Goal: Task Accomplishment & Management: Manage account settings

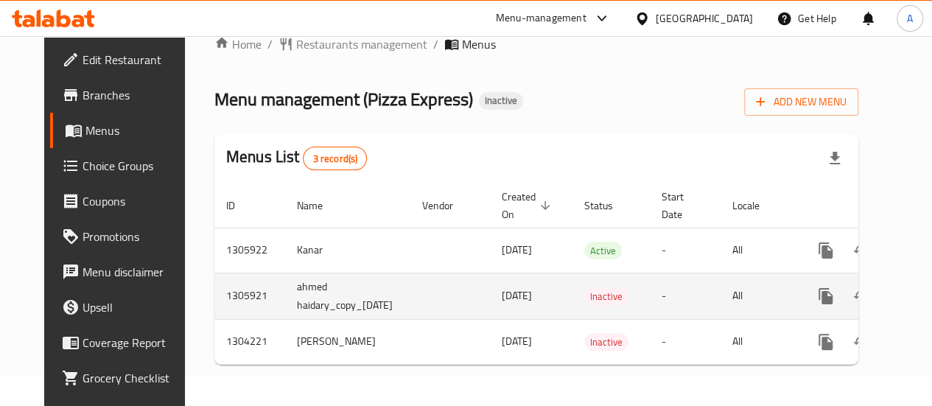
scroll to position [0, 53]
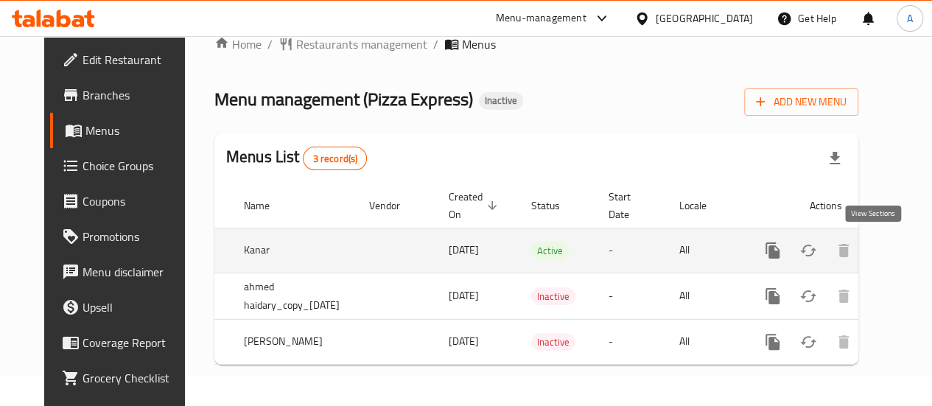
click at [870, 242] on icon "enhanced table" at bounding box center [879, 251] width 18 height 18
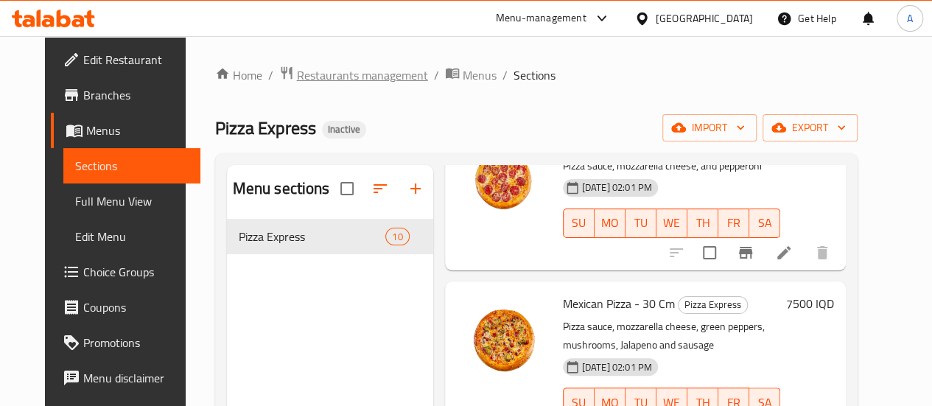
click at [301, 75] on span "Restaurants management" at bounding box center [362, 75] width 131 height 18
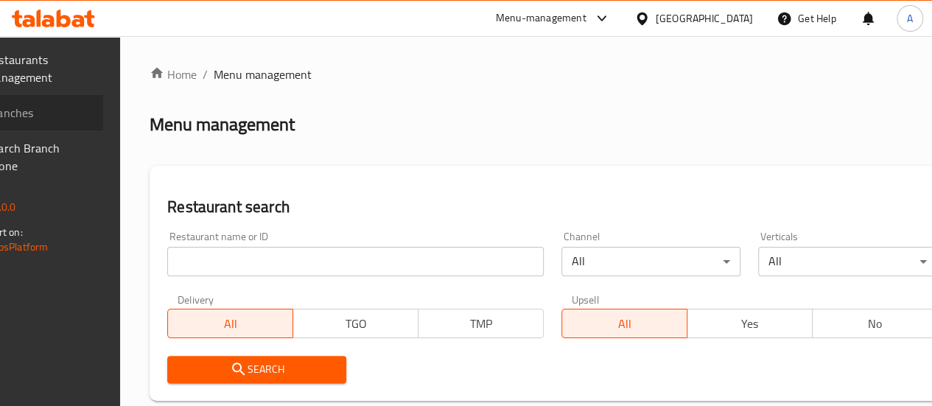
click at [43, 117] on span "Branches" at bounding box center [38, 113] width 105 height 18
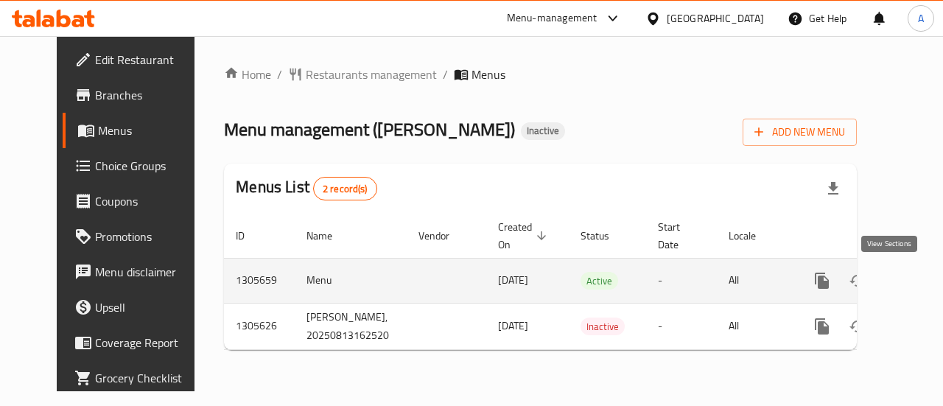
click at [910, 289] on link "enhanced table" at bounding box center [927, 280] width 35 height 35
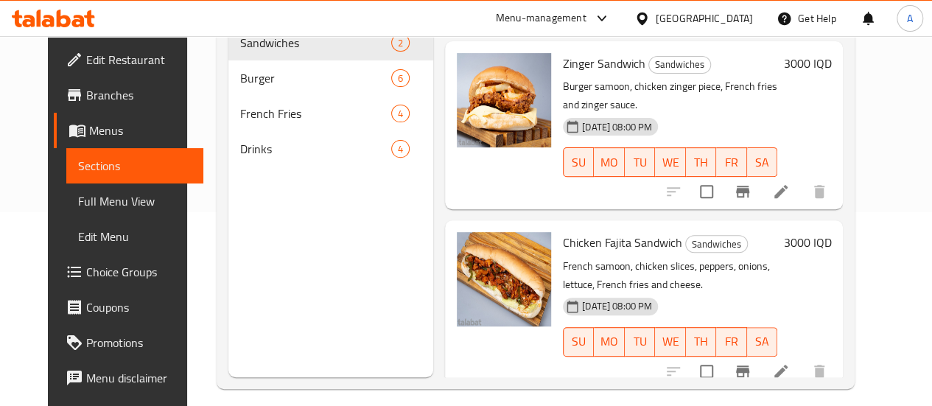
scroll to position [206, 0]
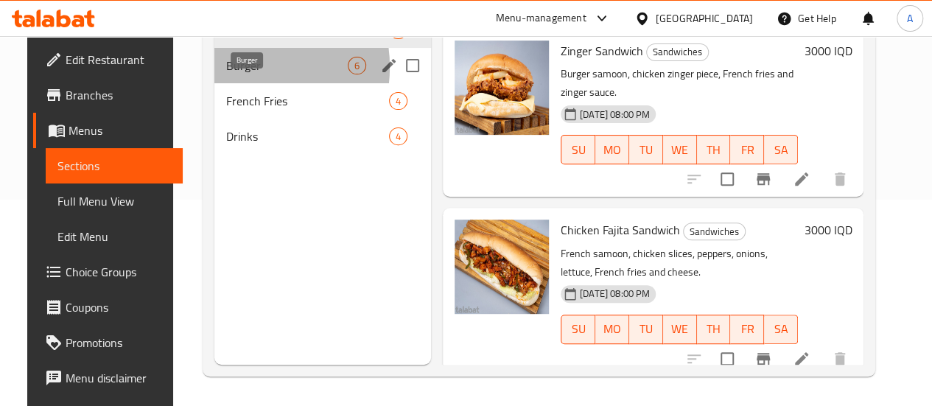
click at [226, 74] on span "Burger" at bounding box center [287, 66] width 122 height 18
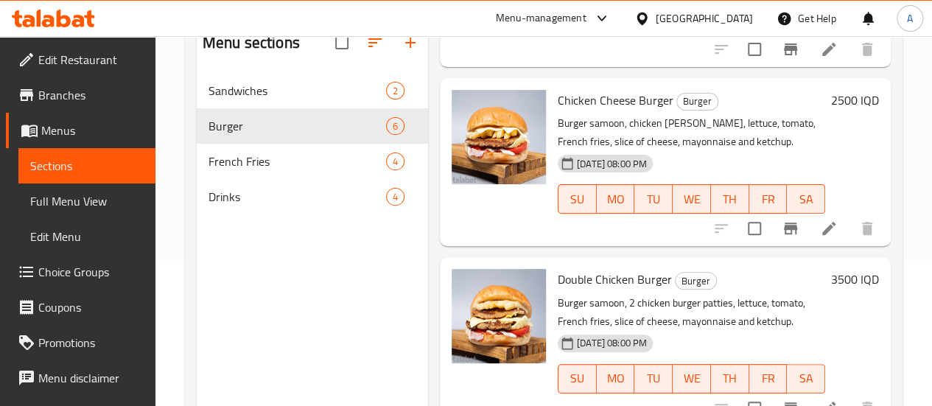
scroll to position [206, 0]
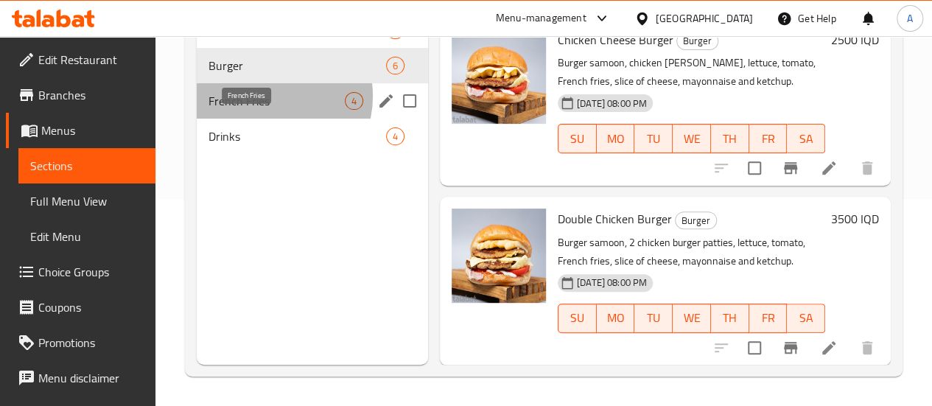
click at [269, 110] on span "French Fries" at bounding box center [276, 101] width 136 height 18
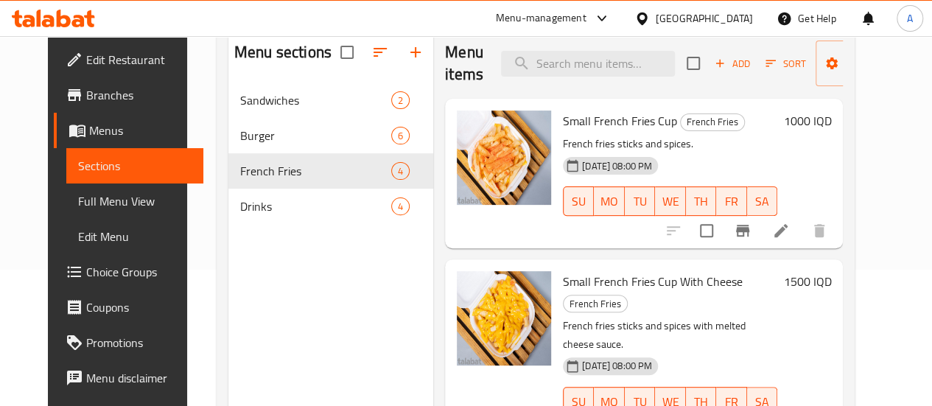
scroll to position [136, 0]
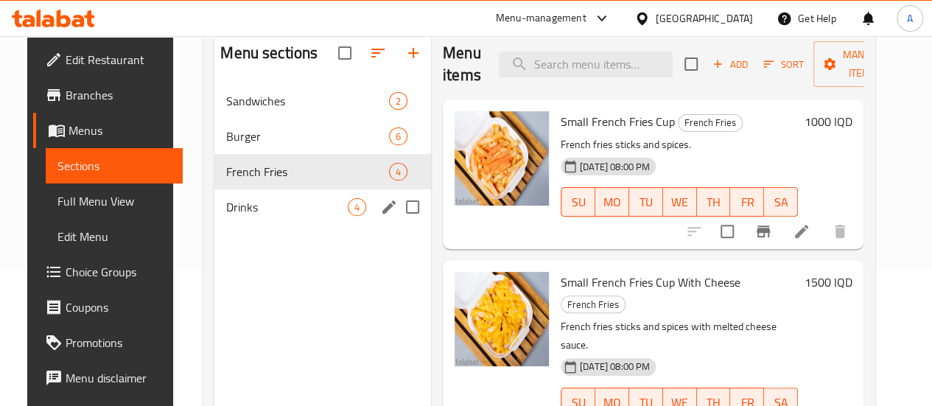
click at [239, 219] on div "Drinks 4" at bounding box center [322, 206] width 217 height 35
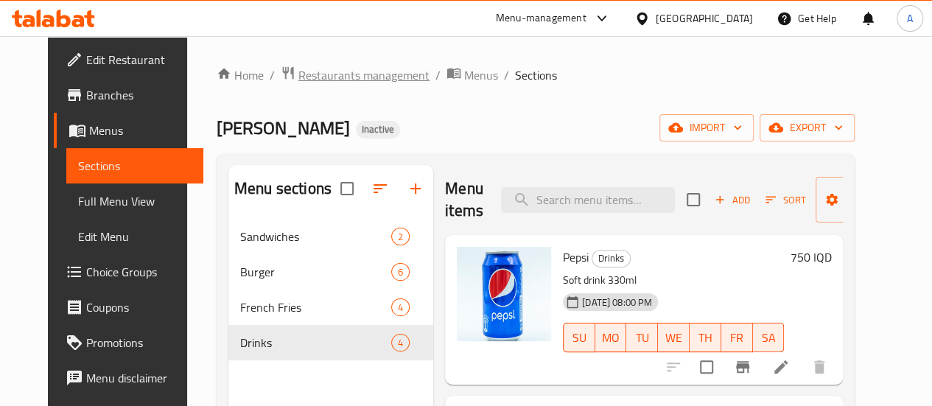
click at [299, 73] on span "Restaurants management" at bounding box center [363, 75] width 131 height 18
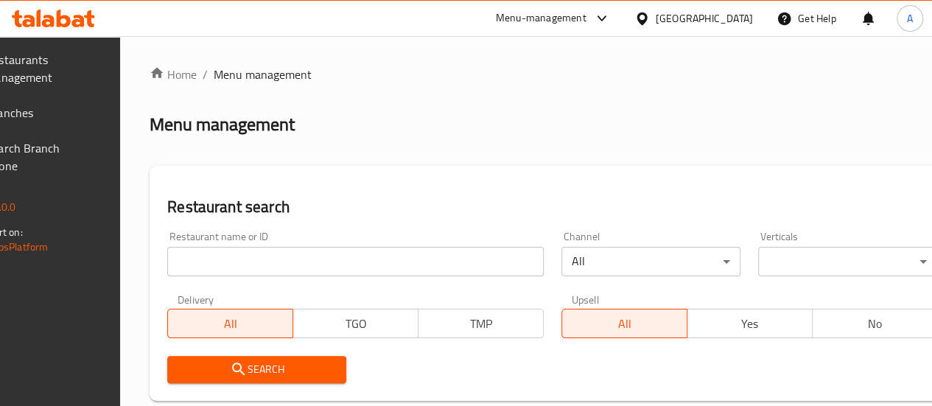
click at [86, 114] on span "Branches" at bounding box center [38, 113] width 105 height 18
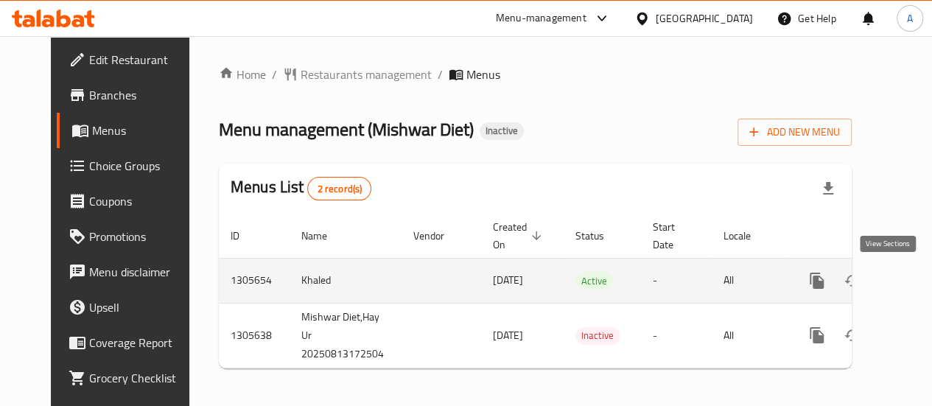
click at [914, 278] on icon "enhanced table" at bounding box center [923, 281] width 18 height 18
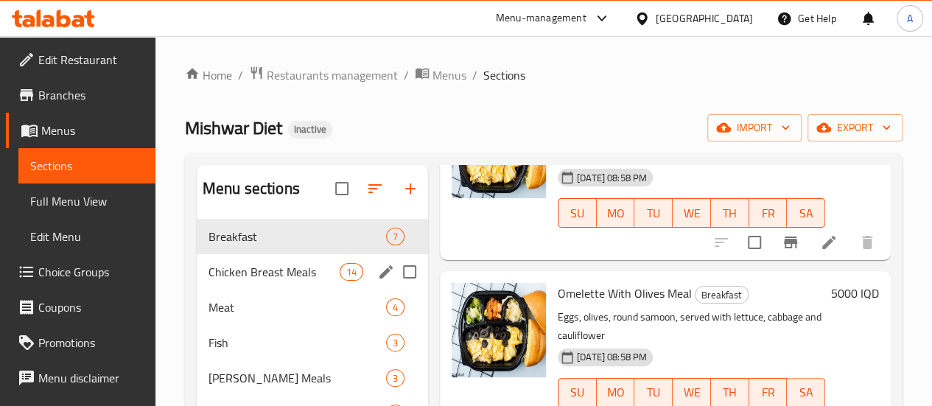
click at [219, 289] on div "Chicken Breast Meals 14" at bounding box center [312, 271] width 231 height 35
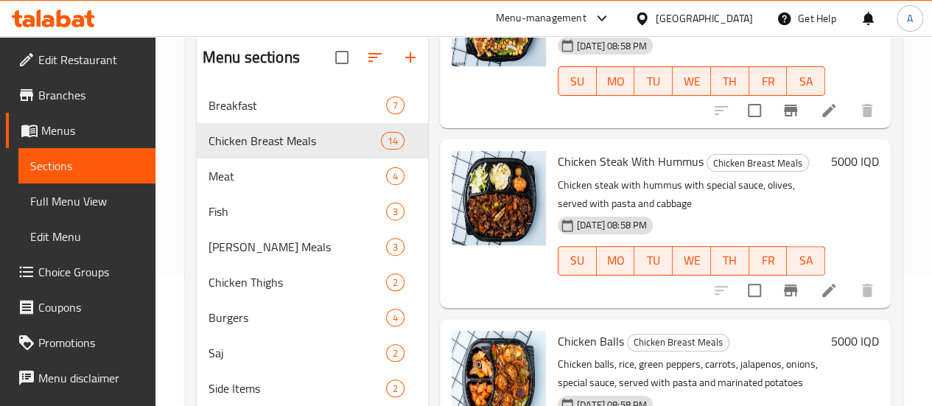
scroll to position [235, 0]
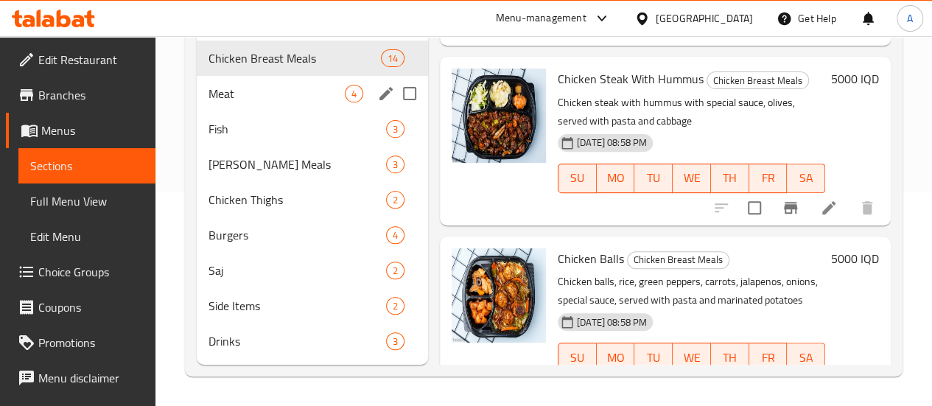
click at [204, 83] on div "Meat 4" at bounding box center [312, 93] width 231 height 35
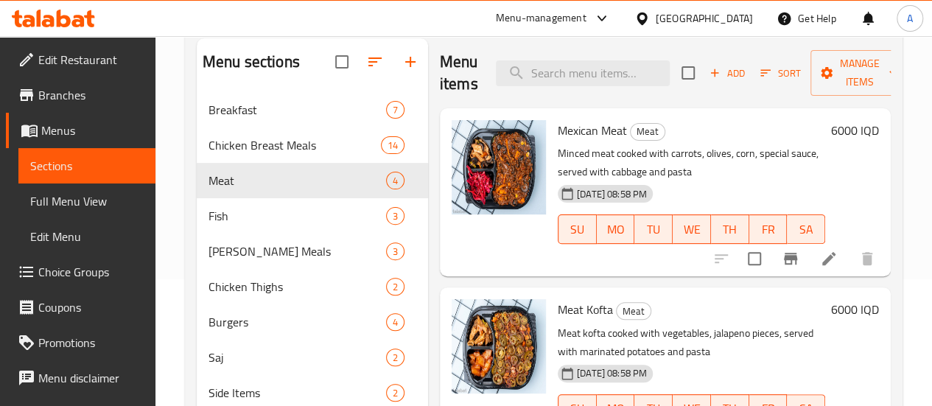
scroll to position [121, 0]
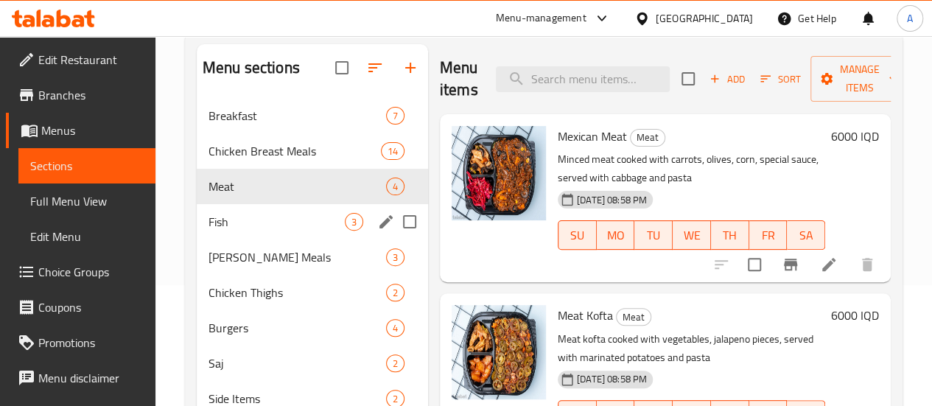
click at [278, 232] on div "Fish 3" at bounding box center [312, 221] width 231 height 35
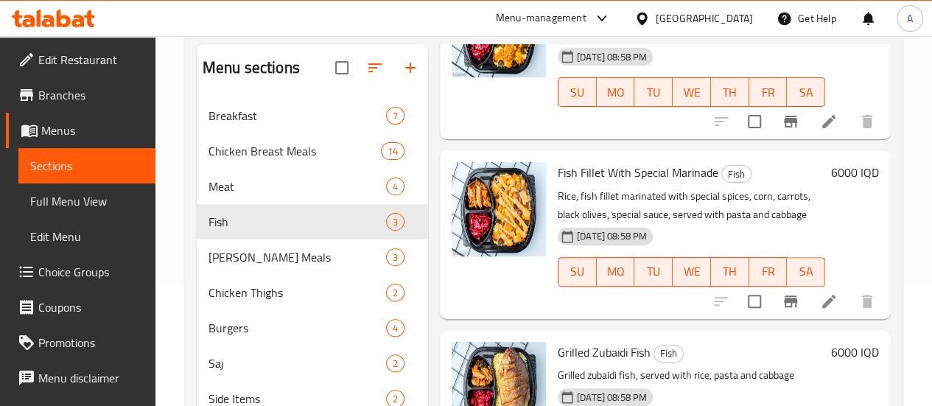
scroll to position [235, 0]
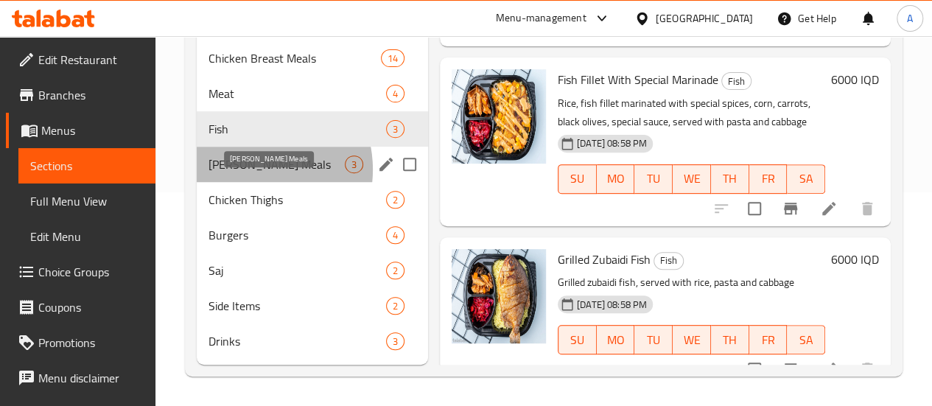
click at [248, 170] on span "[PERSON_NAME] Meals" at bounding box center [276, 164] width 136 height 18
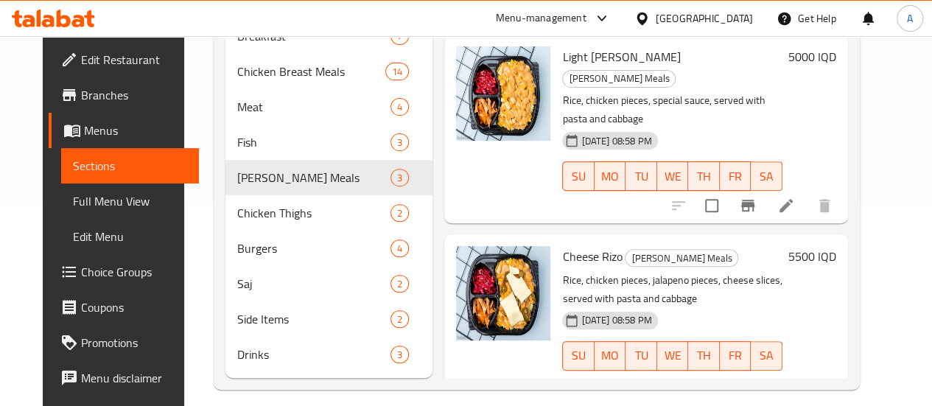
scroll to position [235, 0]
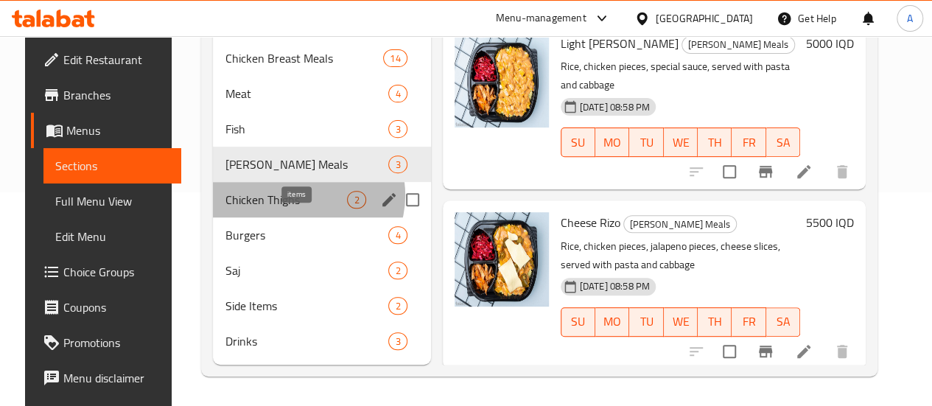
click at [348, 196] on span "2" at bounding box center [356, 200] width 17 height 14
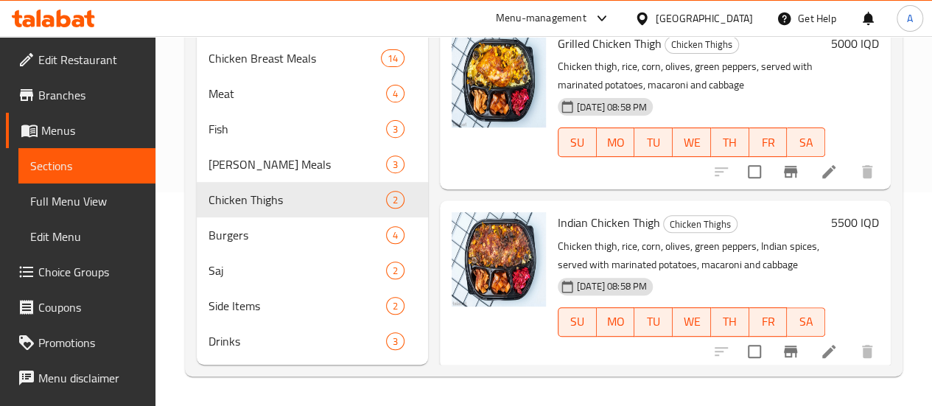
scroll to position [235, 0]
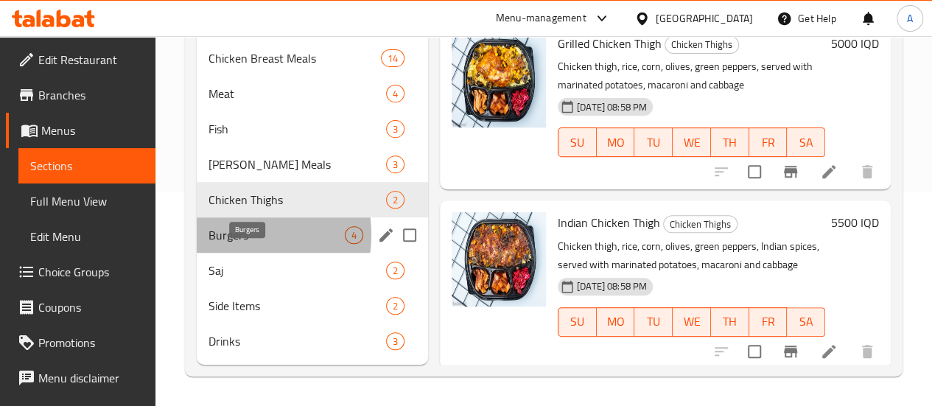
click at [229, 236] on span "Burgers" at bounding box center [276, 235] width 136 height 18
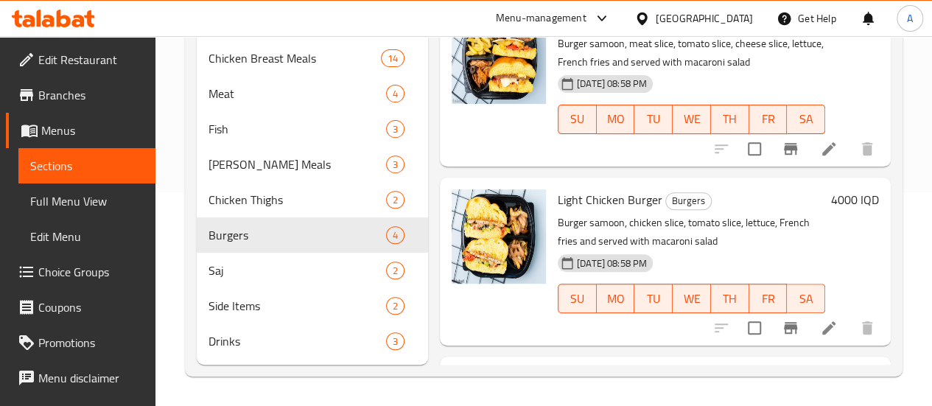
scroll to position [341, 0]
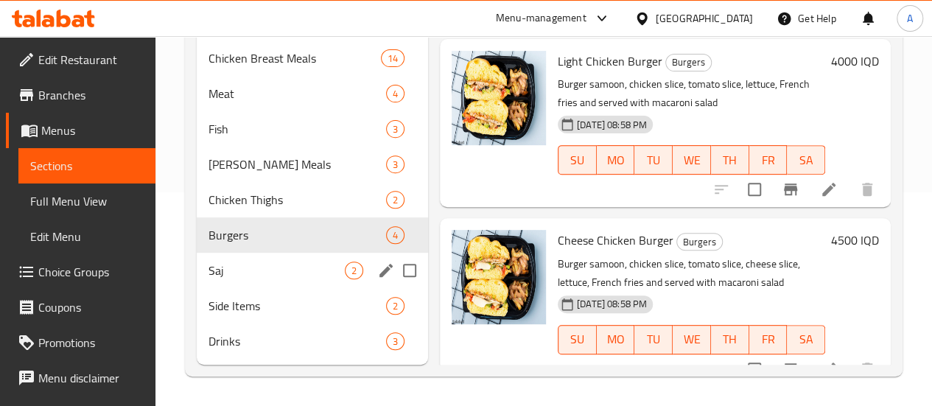
click at [289, 259] on div "Saj 2" at bounding box center [312, 270] width 231 height 35
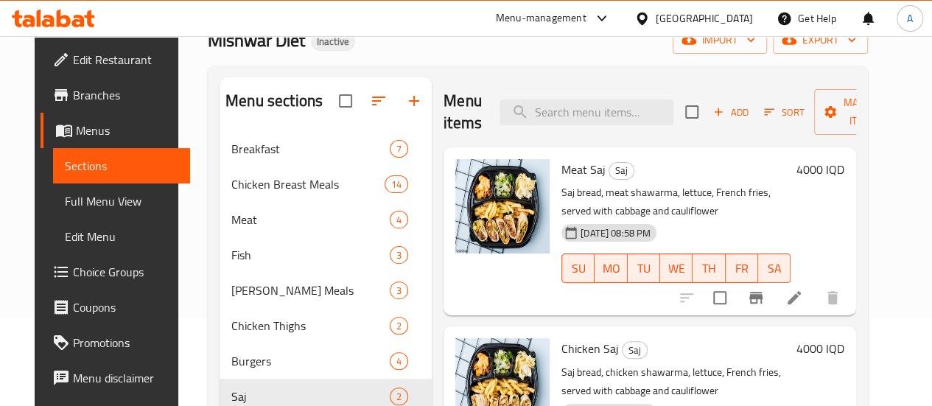
scroll to position [235, 0]
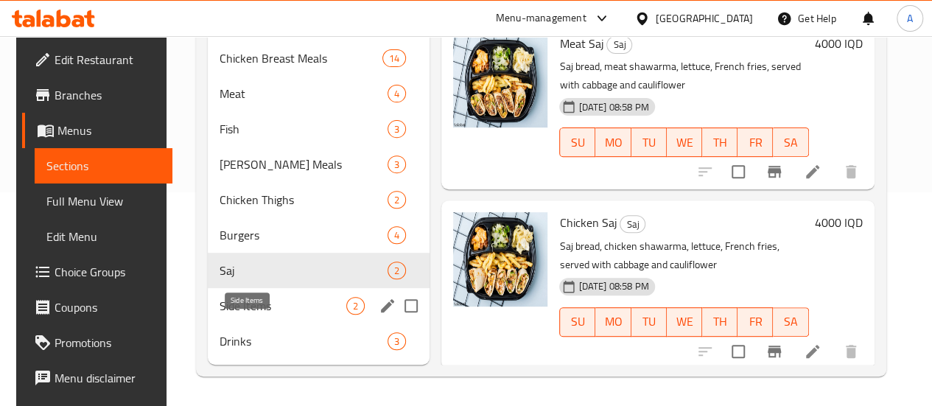
click at [256, 314] on span "Side Items" at bounding box center [283, 306] width 127 height 18
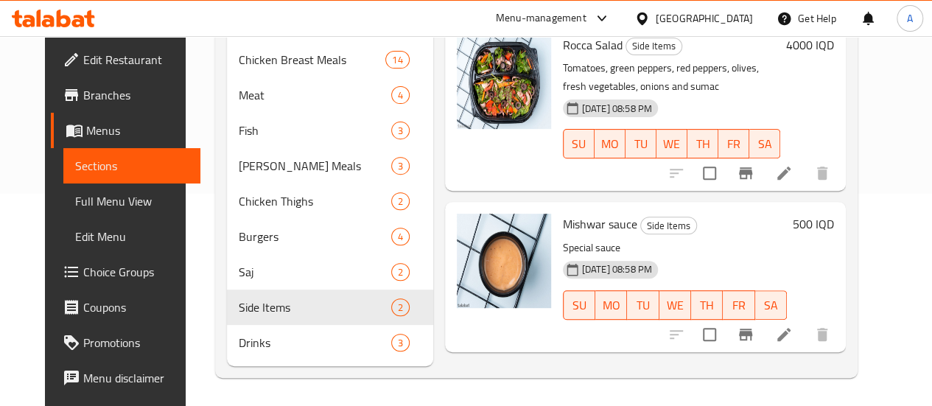
scroll to position [235, 0]
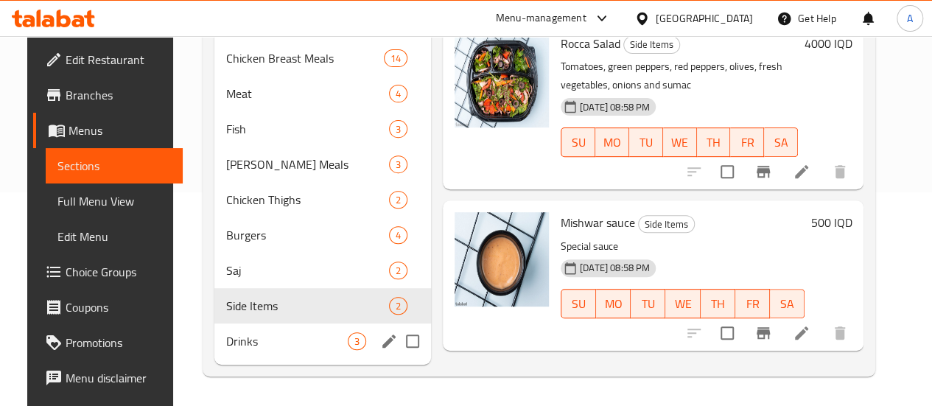
click at [284, 343] on span "Drinks" at bounding box center [287, 341] width 122 height 18
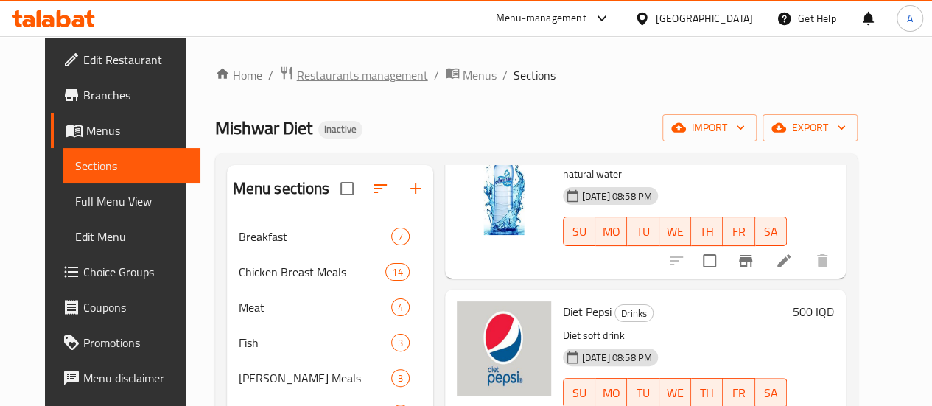
click at [279, 69] on span "breadcrumb" at bounding box center [288, 75] width 18 height 19
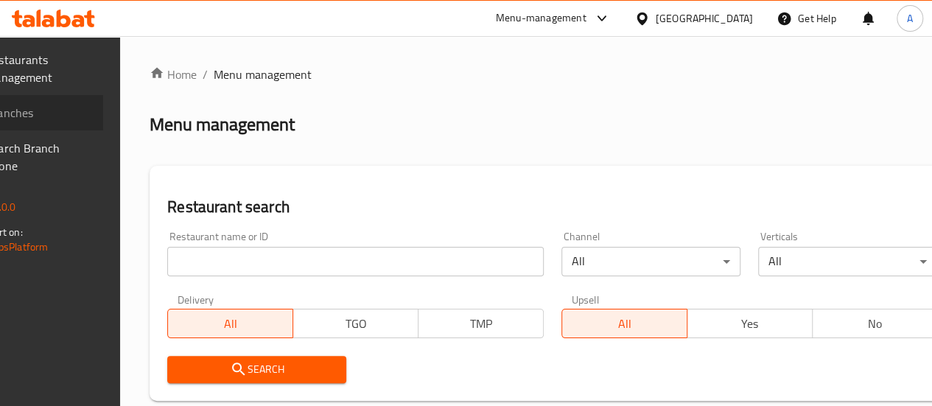
click at [70, 114] on span "Branches" at bounding box center [38, 113] width 105 height 18
